Goal: Browse casually: Explore the website without a specific task or goal

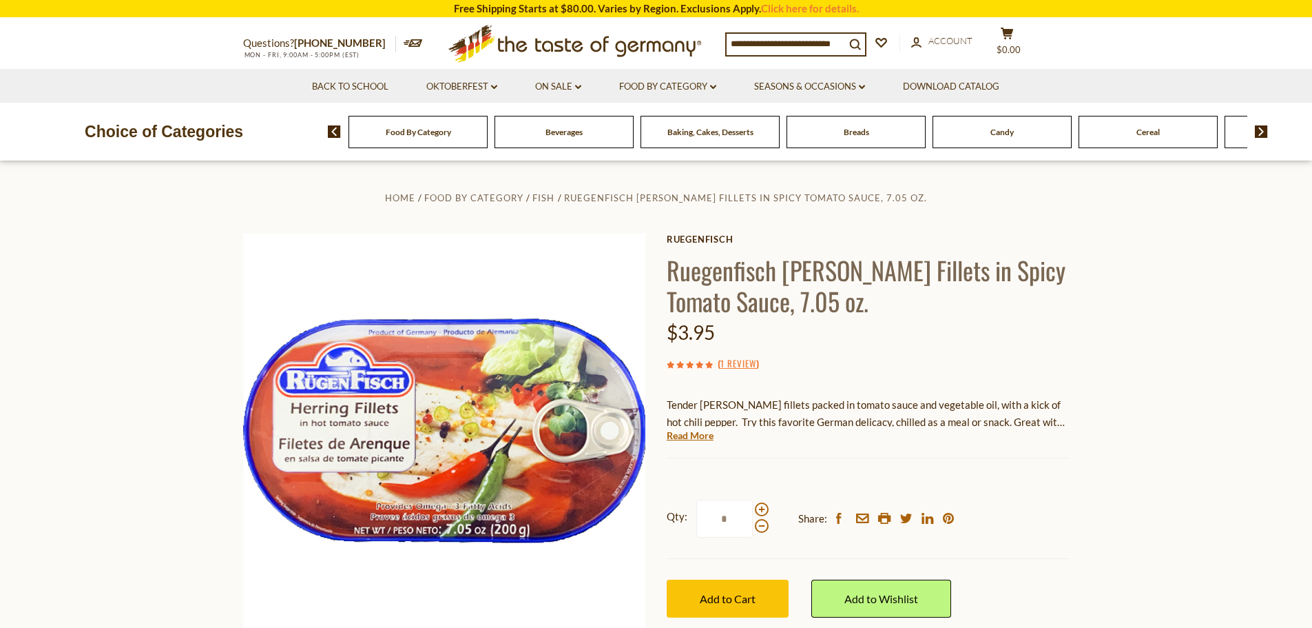
click at [1265, 131] on img at bounding box center [1261, 131] width 13 height 12
click at [1265, 130] on img at bounding box center [1261, 131] width 13 height 12
click at [1264, 125] on img at bounding box center [1261, 131] width 13 height 12
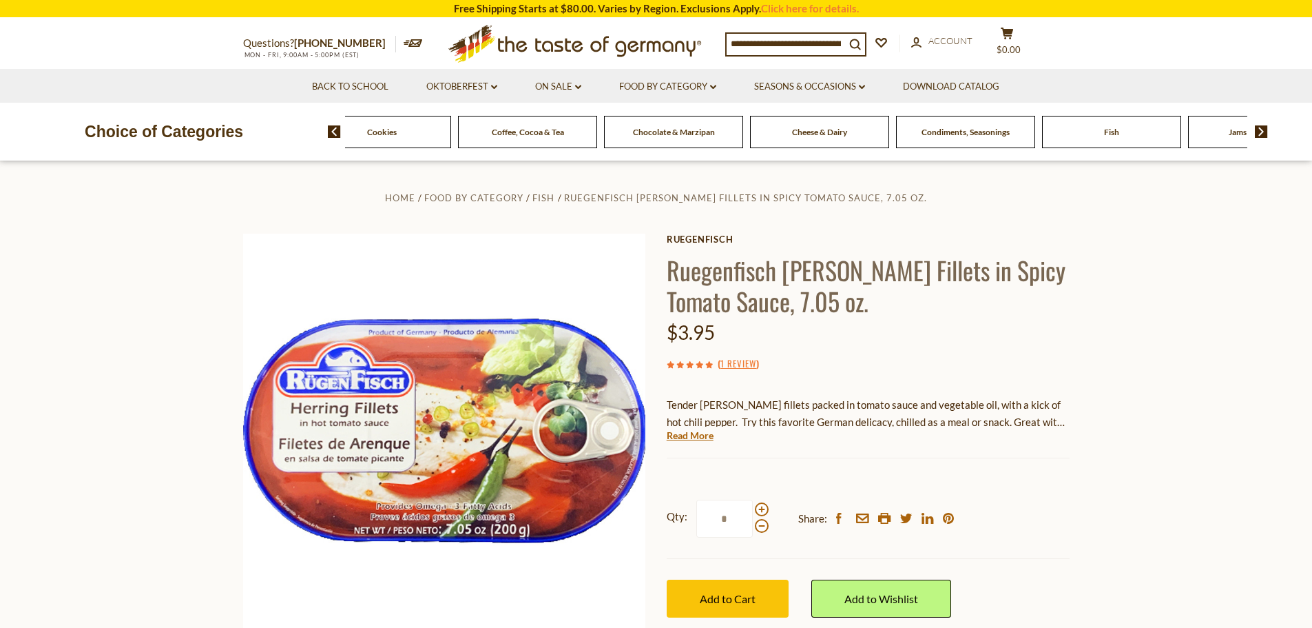
click at [1262, 119] on div "Food By Category [GEOGRAPHIC_DATA] Baking, Cakes, Desserts Breads Candy Cereal …" at bounding box center [820, 131] width 984 height 33
click at [1259, 132] on img at bounding box center [1261, 131] width 13 height 12
click at [1257, 128] on img at bounding box center [1261, 131] width 13 height 12
click at [1257, 127] on img at bounding box center [1261, 131] width 13 height 12
click at [1256, 125] on img at bounding box center [1261, 131] width 13 height 12
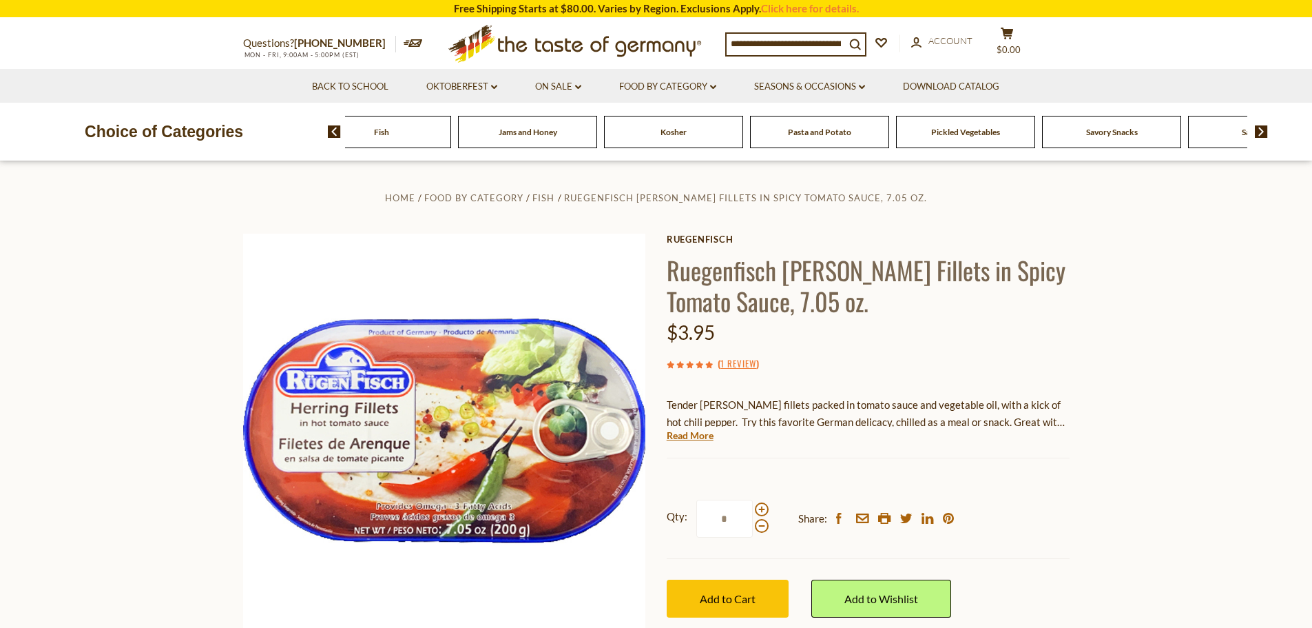
click at [1255, 123] on div "Food By Category [GEOGRAPHIC_DATA] Baking, Cakes, Desserts Breads Candy Cereal …" at bounding box center [820, 131] width 984 height 33
click at [1260, 129] on img at bounding box center [1261, 131] width 13 height 12
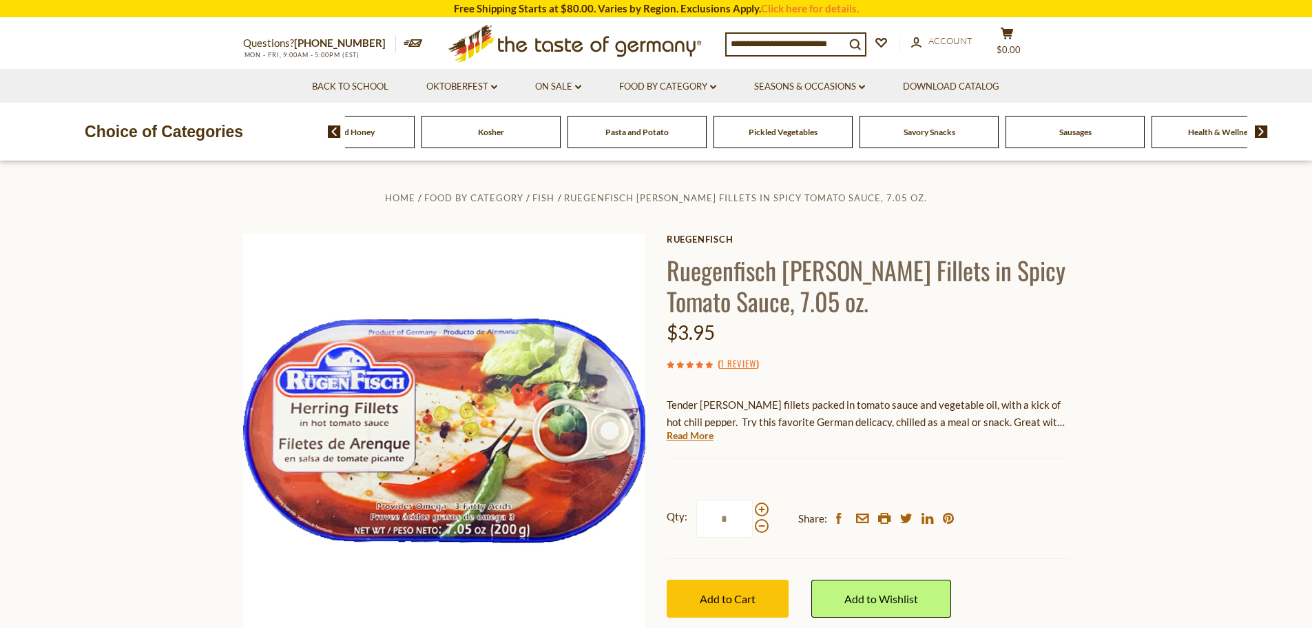
click at [1260, 129] on img at bounding box center [1261, 131] width 13 height 12
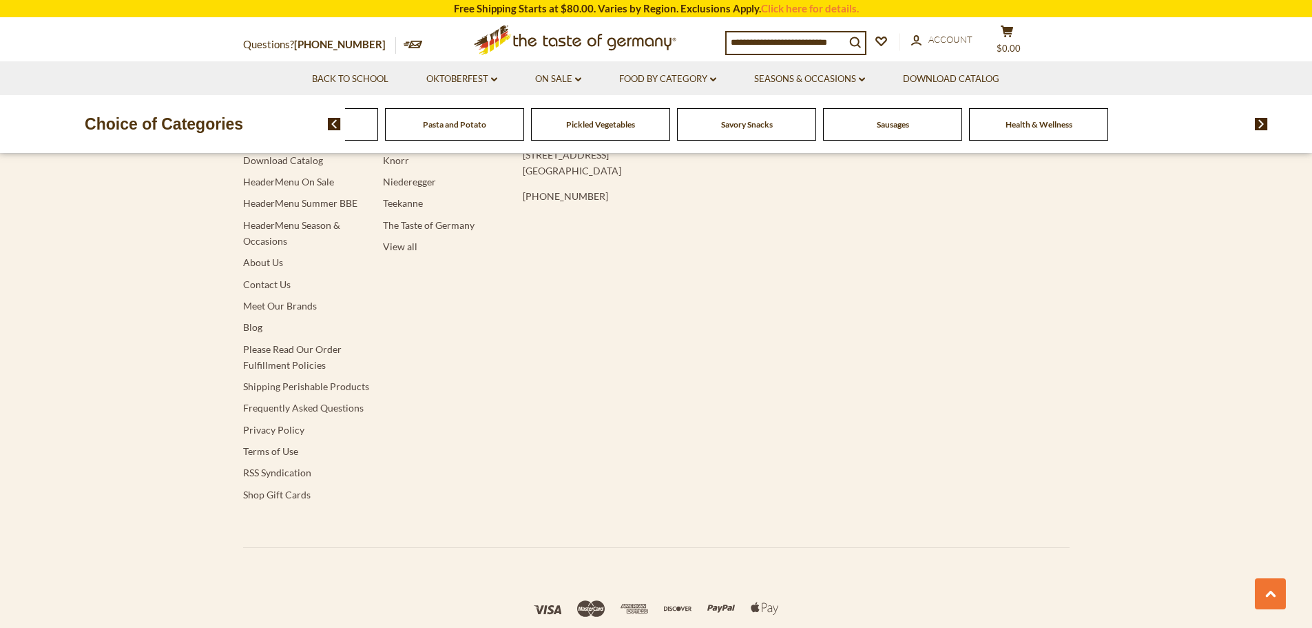
scroll to position [2471, 0]
